Goal: Find specific page/section: Find specific page/section

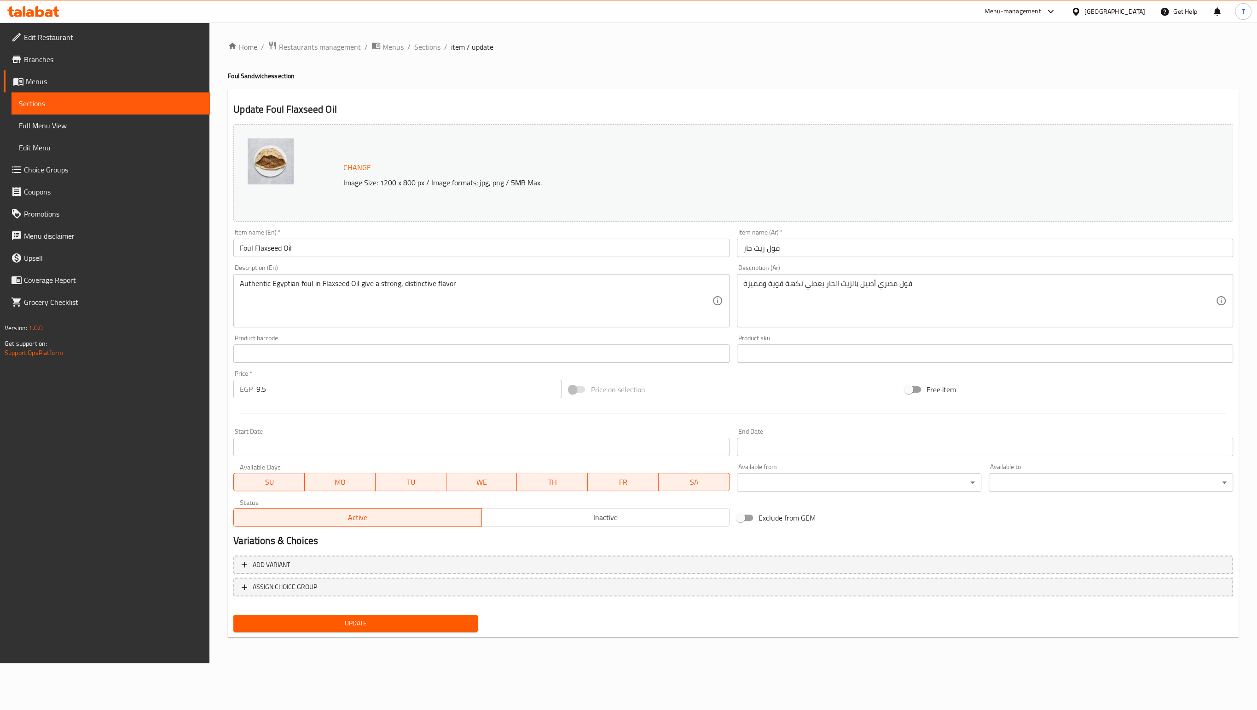
click at [1123, 4] on div "[GEOGRAPHIC_DATA]" at bounding box center [1107, 11] width 89 height 22
click at [1126, 13] on div "[GEOGRAPHIC_DATA]" at bounding box center [1114, 11] width 61 height 10
click at [1033, 146] on div "Jordan" at bounding box center [1018, 135] width 33 height 21
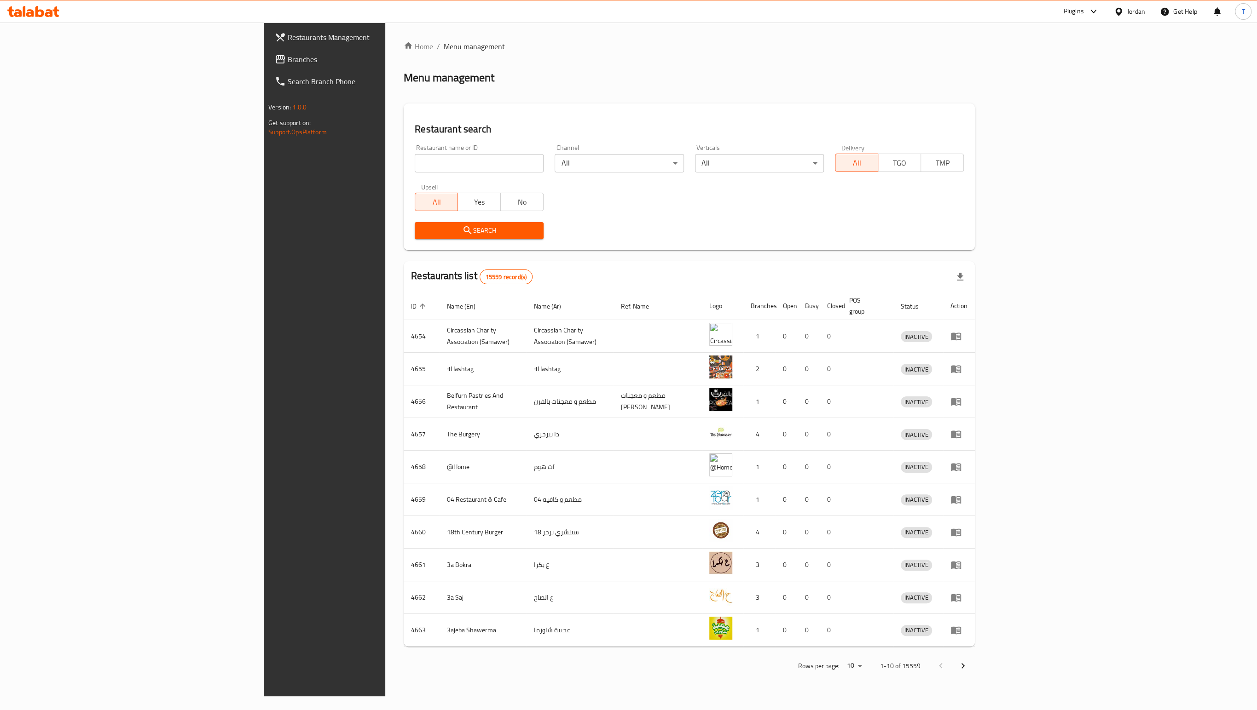
click at [415, 169] on input "search" at bounding box center [479, 163] width 129 height 18
paste input "779309"
type input "779309"
click at [462, 236] on icon "submit" at bounding box center [467, 230] width 11 height 11
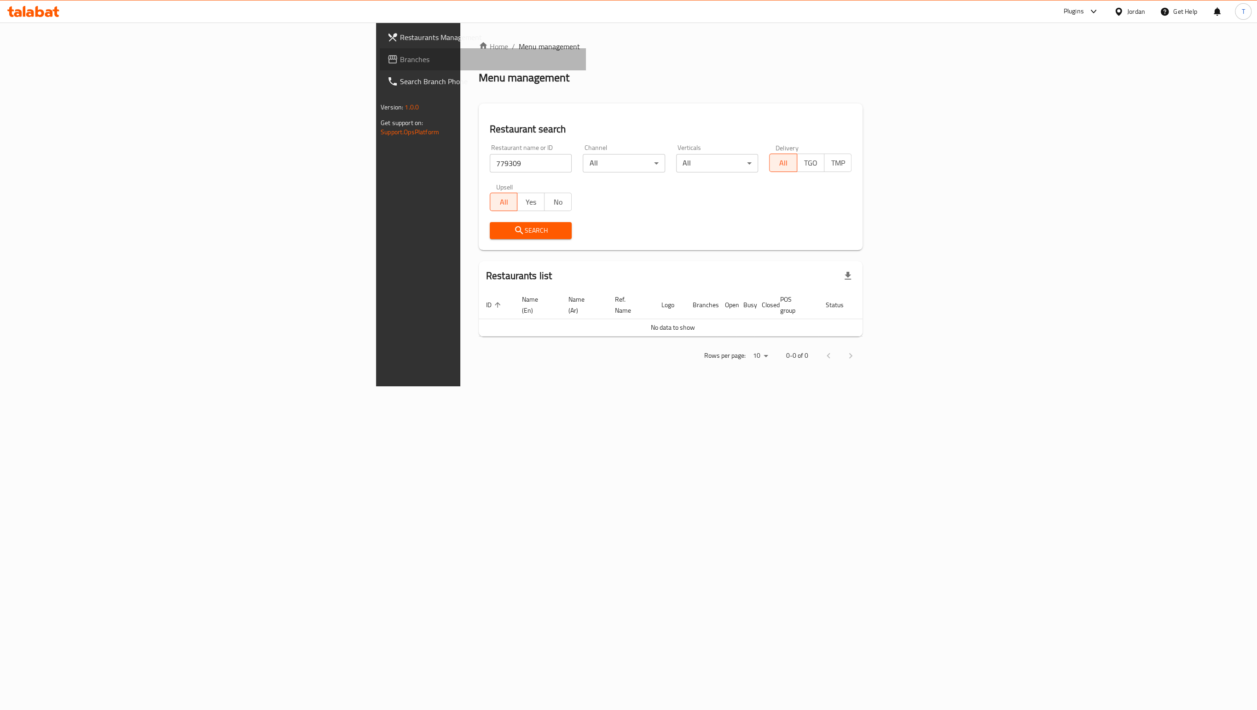
click at [380, 51] on link "Branches" at bounding box center [483, 59] width 206 height 22
